Goal: Transaction & Acquisition: Purchase product/service

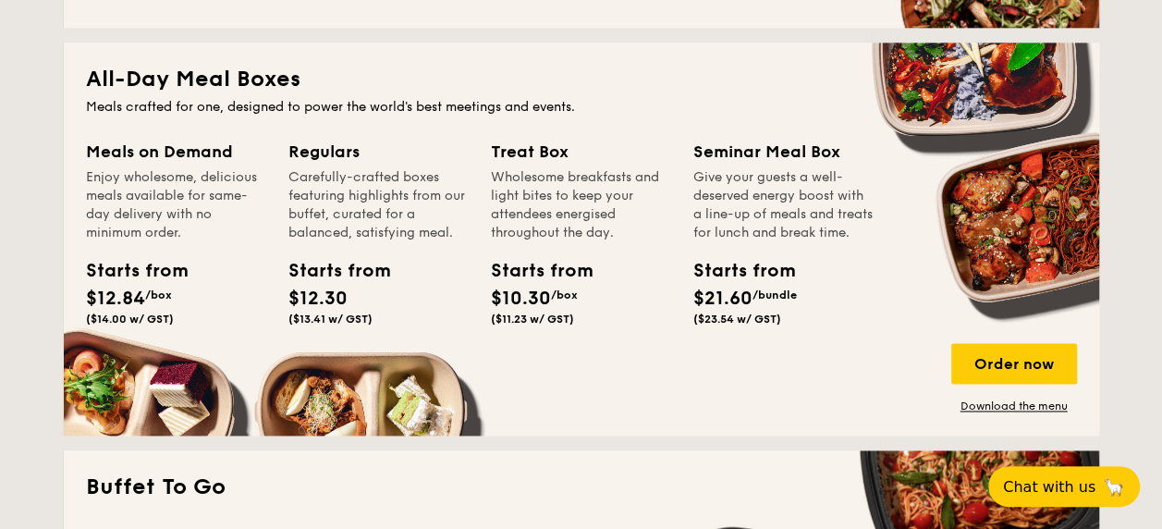
scroll to position [1202, 0]
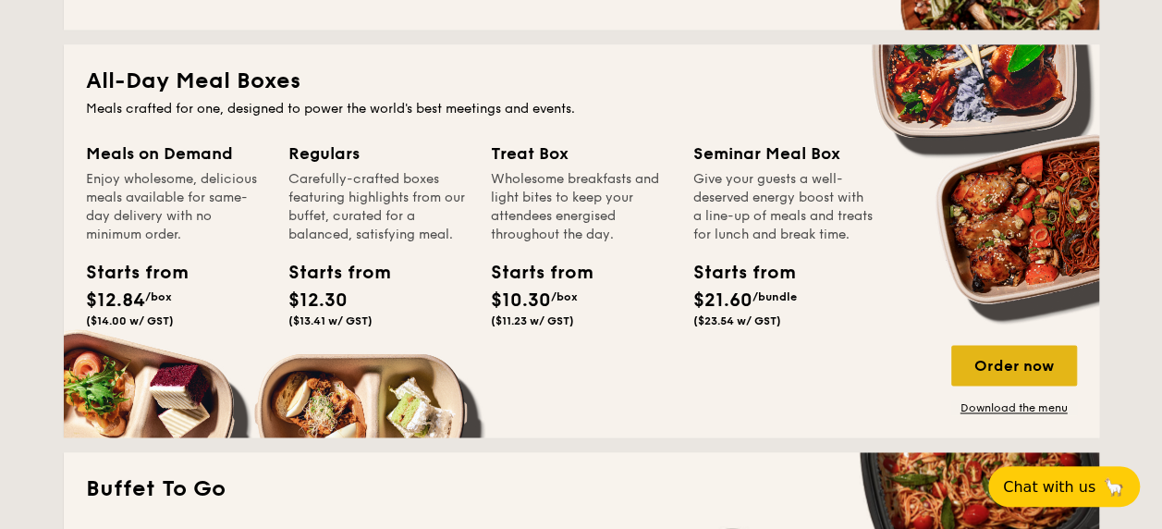
click at [987, 356] on div "Order now" at bounding box center [1014, 365] width 126 height 41
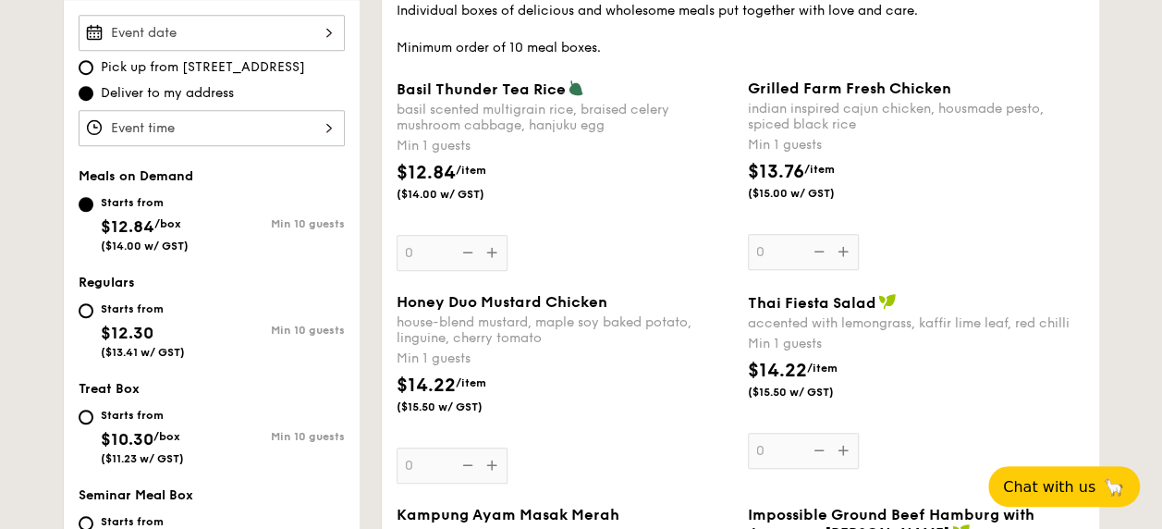
scroll to position [555, 0]
click at [79, 316] on div "Starts from $12.30 ($13.41 w/ GST)" at bounding box center [145, 329] width 133 height 61
click at [79, 316] on input "Starts from $12.30 ($13.41 w/ GST) Min 10 guests" at bounding box center [86, 311] width 15 height 15
radio input "true"
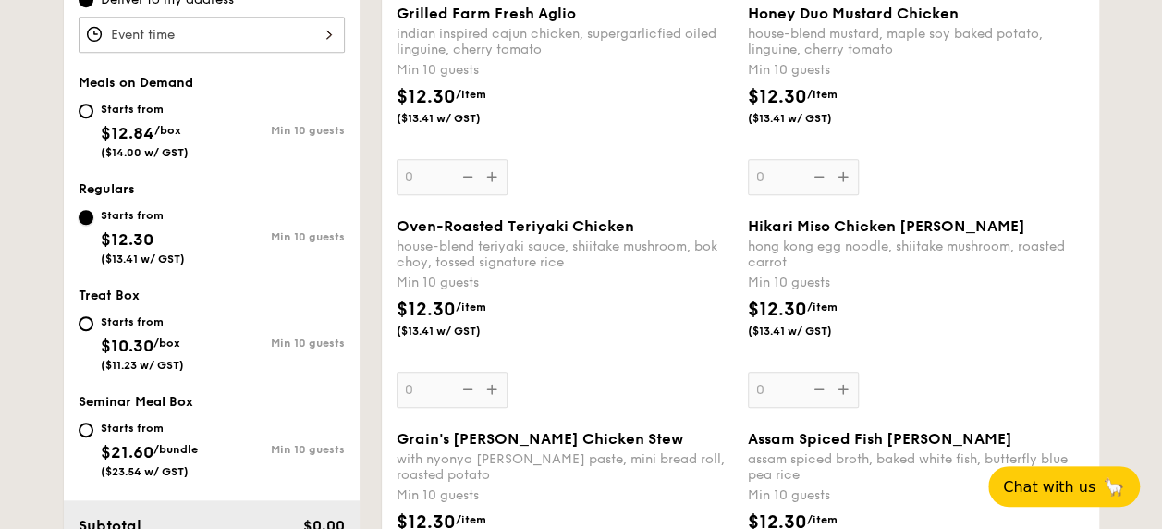
scroll to position [647, 0]
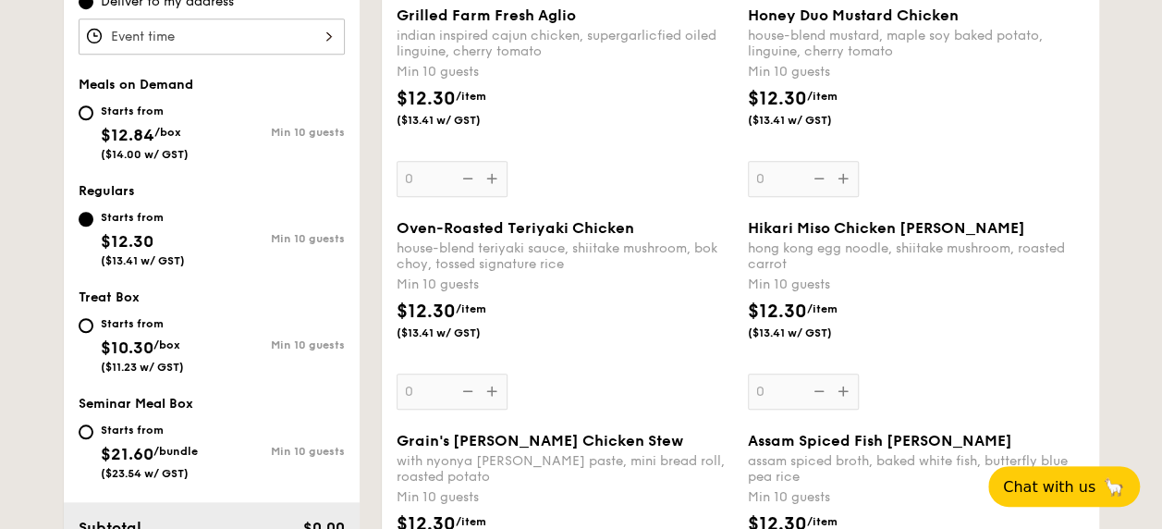
click at [146, 115] on div "Starts from" at bounding box center [145, 111] width 88 height 15
click at [93, 115] on input "Starts from $12.84 /box ($14.00 w/ GST) Min 10 guests" at bounding box center [86, 112] width 15 height 15
radio input "true"
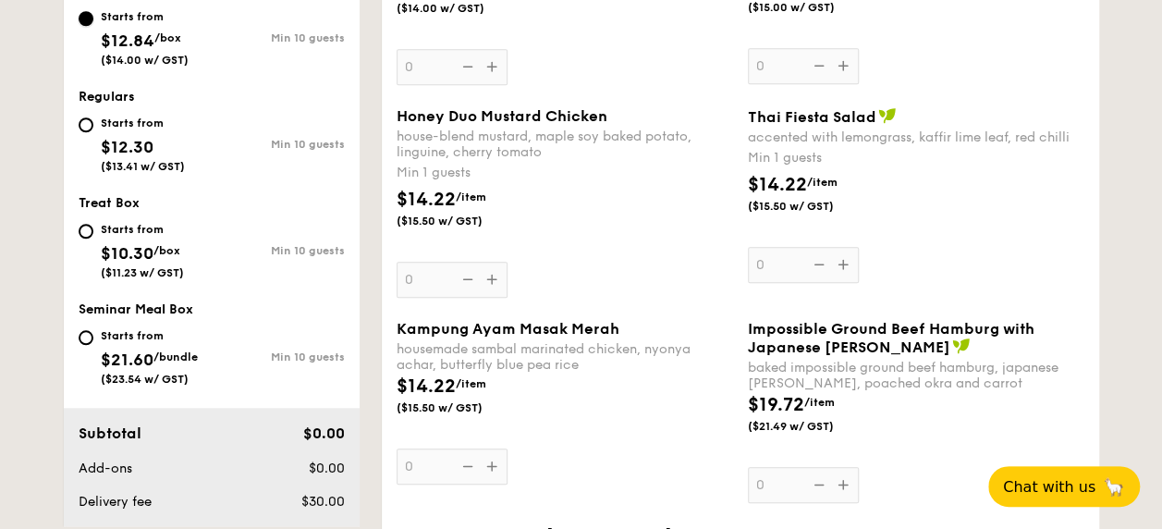
scroll to position [739, 0]
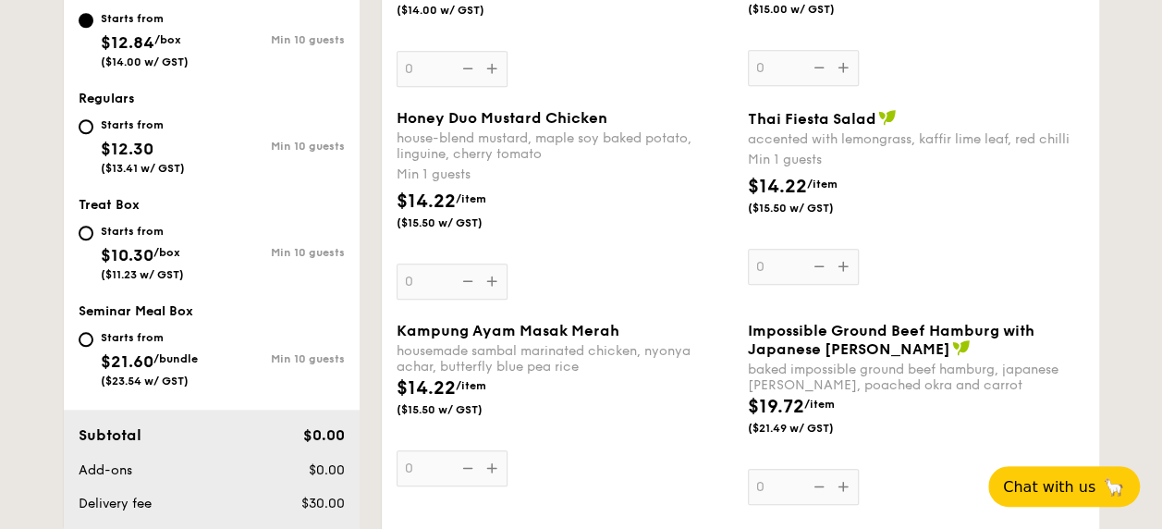
click at [136, 326] on div "Starts from $21.60 /bundle ($23.54 w/ GST)" at bounding box center [149, 356] width 97 height 61
click at [93, 332] on input "Starts from $21.60 /bundle ($23.54 w/ GST) Min 10 guests" at bounding box center [86, 339] width 15 height 15
radio input "true"
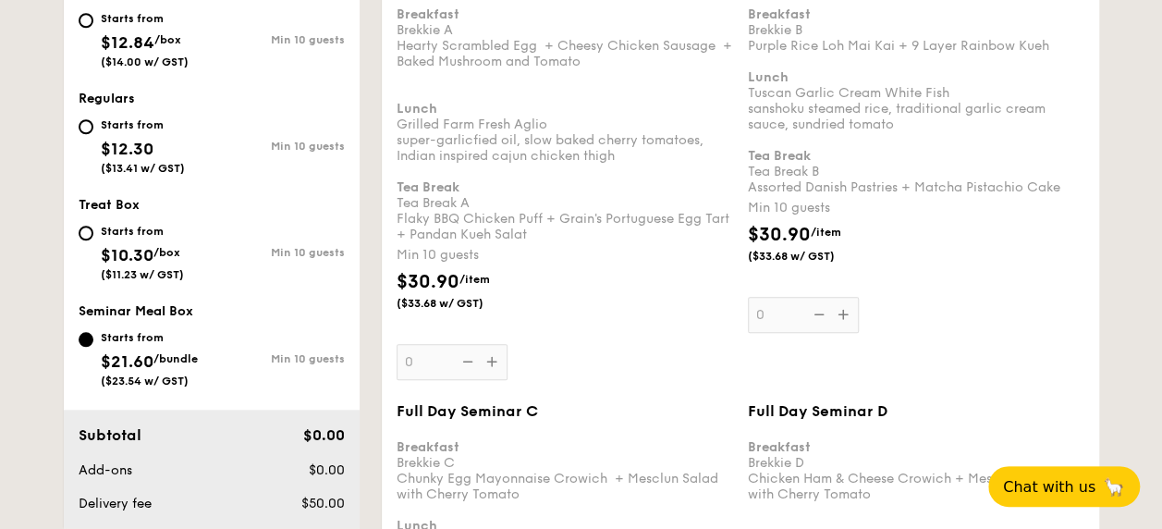
click at [163, 246] on span "/box" at bounding box center [166, 252] width 27 height 13
click at [93, 240] on input "Starts from $10.30 /box ($11.23 w/ GST) Min 10 guests" at bounding box center [86, 233] width 15 height 15
radio input "true"
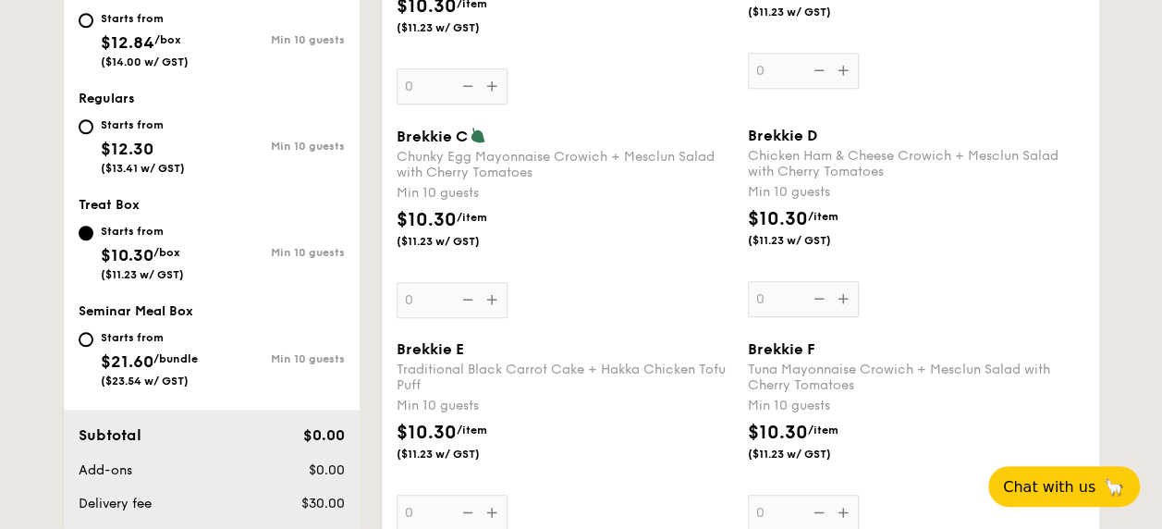
click at [144, 145] on span "$12.30" at bounding box center [127, 149] width 53 height 20
click at [93, 134] on input "Starts from $12.30 ($13.41 w/ GST) Min 10 guests" at bounding box center [86, 126] width 15 height 15
radio input "true"
